Goal: Navigation & Orientation: Find specific page/section

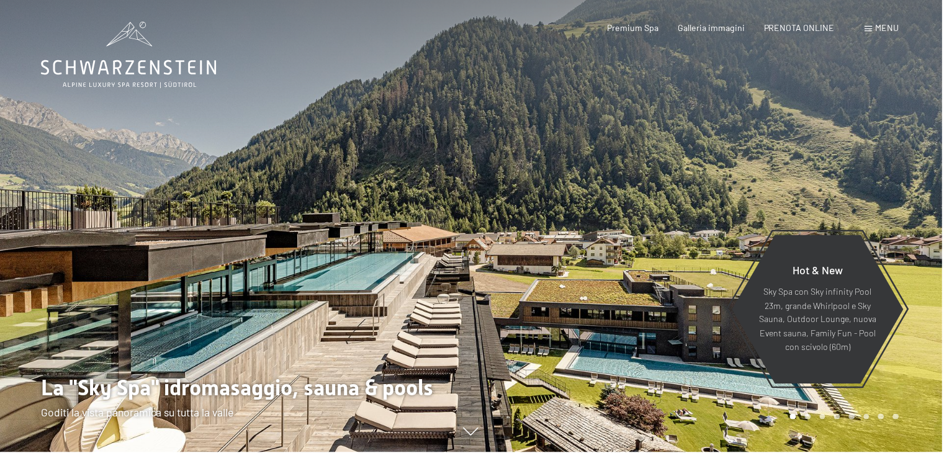
click at [881, 26] on span "Menu" at bounding box center [889, 27] width 24 height 11
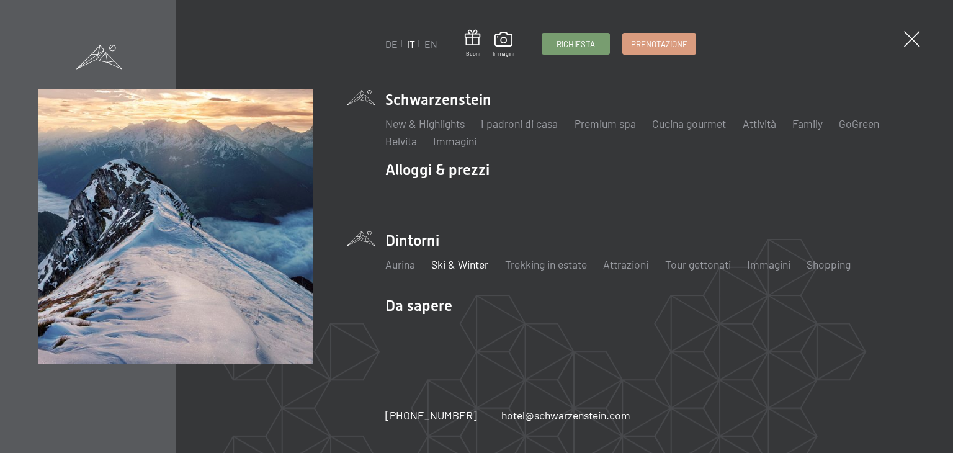
click at [464, 265] on link "Ski & Winter" at bounding box center [459, 265] width 57 height 14
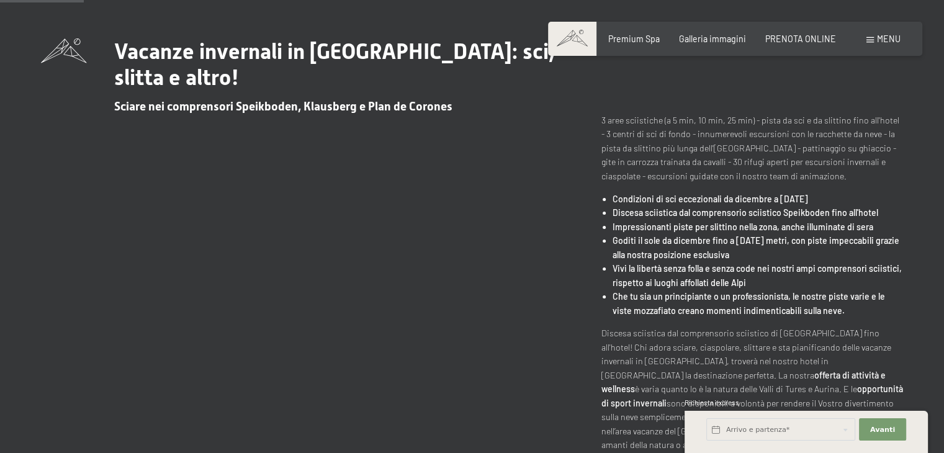
scroll to position [426, 0]
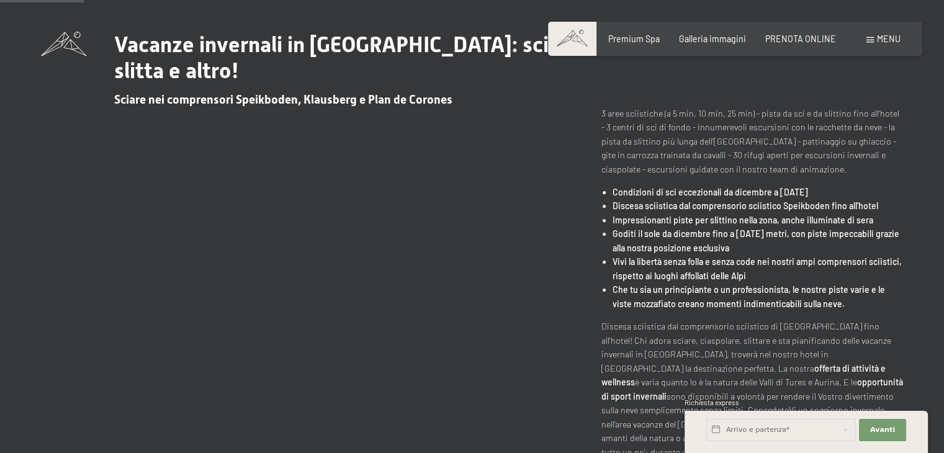
click at [515, 331] on div "Vacanze invernali in Trentino Alto Adige: sci, slitta e altro! Sciare nei compr…" at bounding box center [472, 306] width 862 height 549
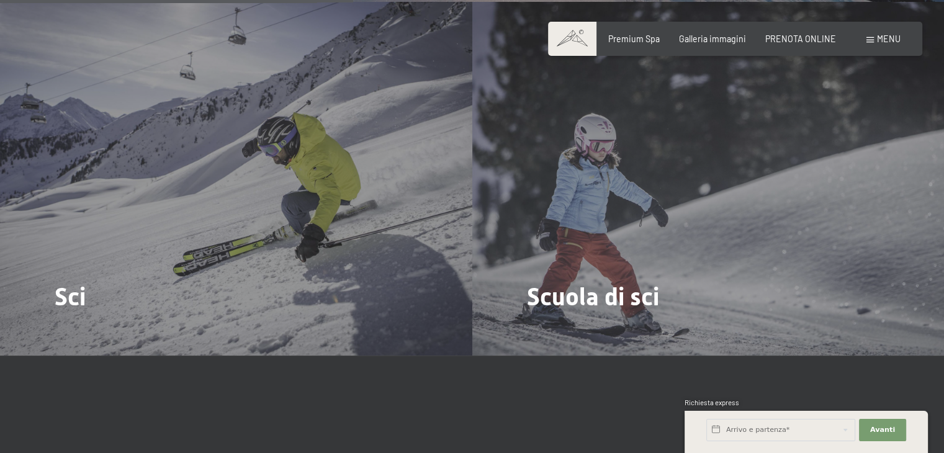
scroll to position [1493, 0]
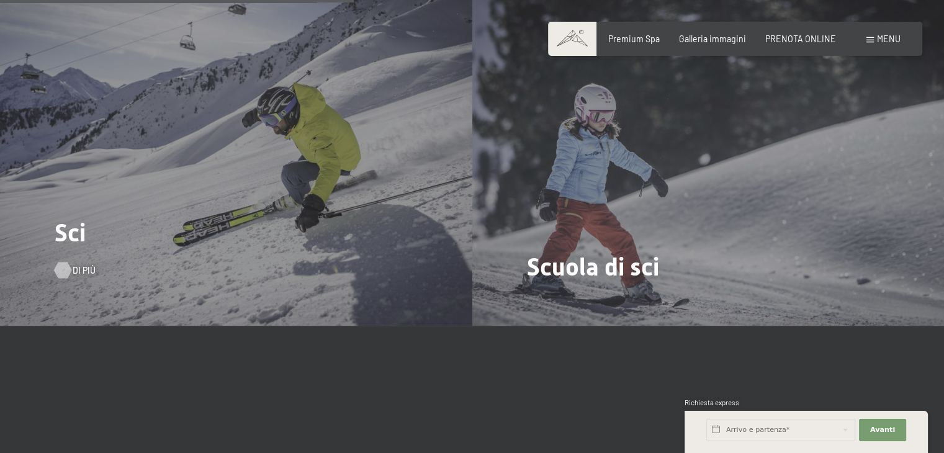
click at [73, 264] on span "Di più" at bounding box center [84, 270] width 23 height 12
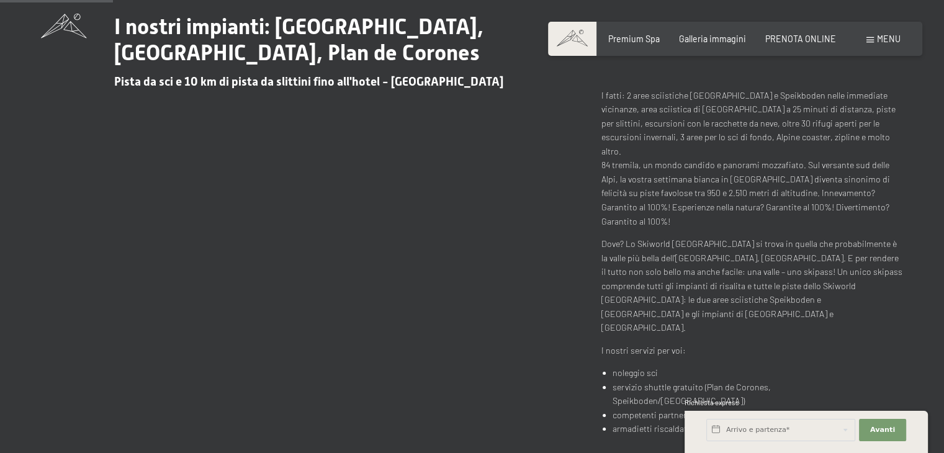
scroll to position [444, 0]
